Goal: Task Accomplishment & Management: Manage account settings

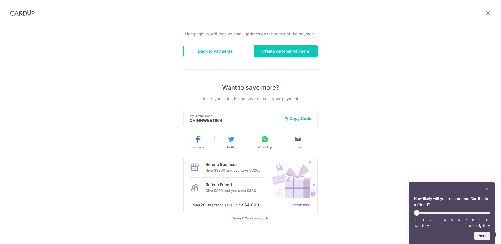
scroll to position [50, 0]
click at [218, 50] on button "Back to Payments" at bounding box center [215, 51] width 64 height 13
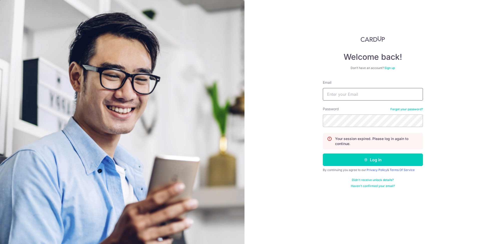
type input "KATHRYNTAN.PS@GMAIL.COM"
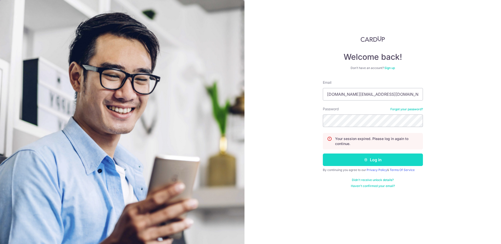
click at [374, 158] on button "Log in" at bounding box center [373, 160] width 100 height 13
